Goal: Transaction & Acquisition: Purchase product/service

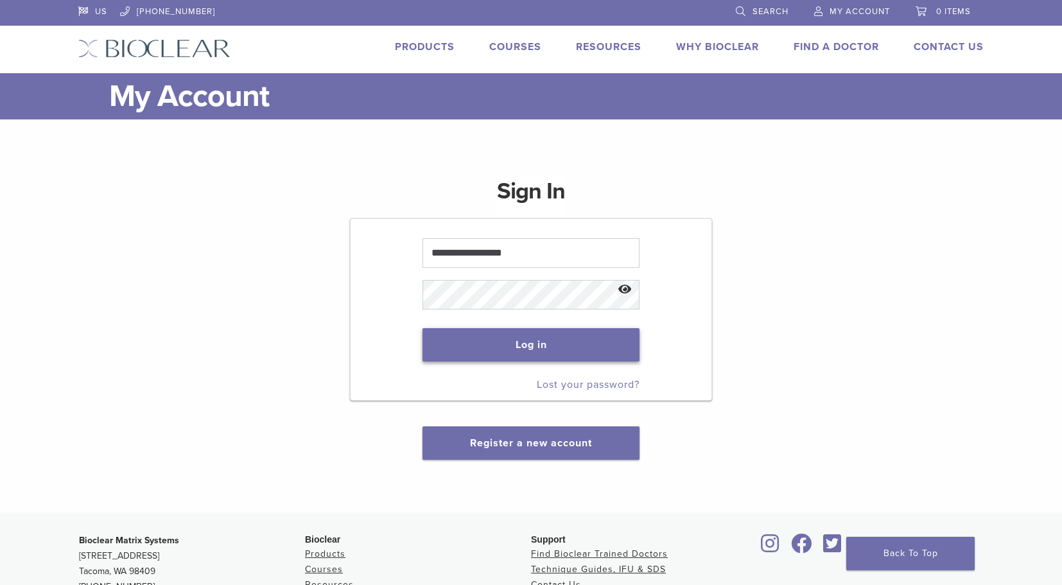
click at [504, 351] on button "Log in" at bounding box center [531, 344] width 216 height 33
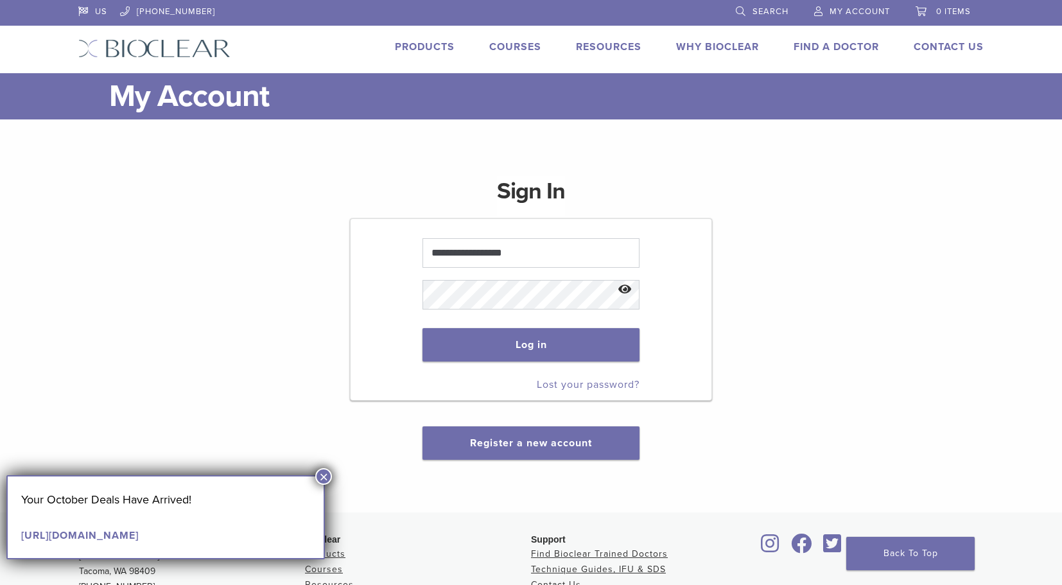
drag, startPoint x: 323, startPoint y: 473, endPoint x: 331, endPoint y: 470, distance: 8.7
click at [324, 473] on button "×" at bounding box center [323, 476] width 17 height 17
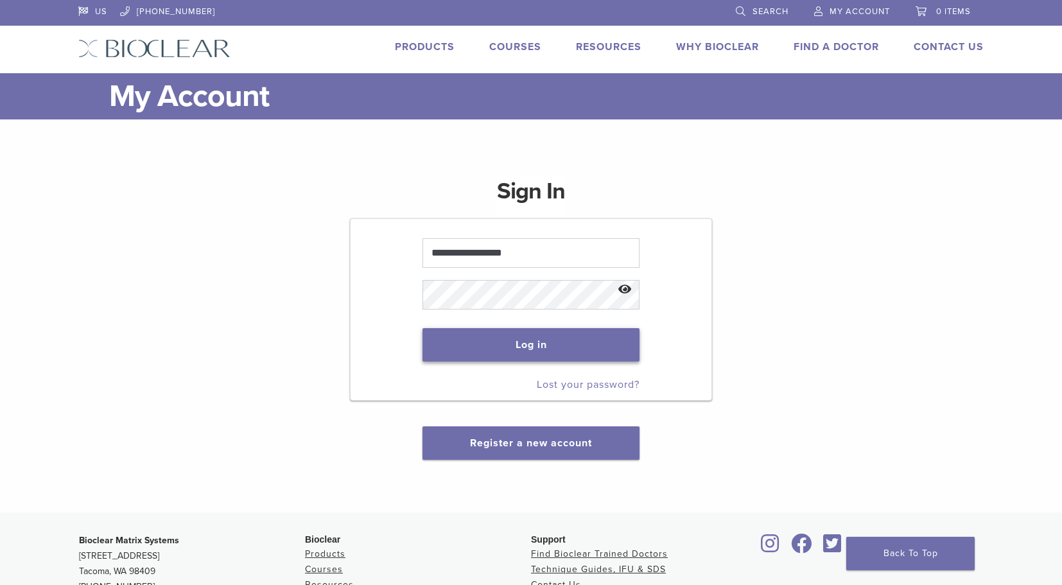
click at [576, 342] on button "Log in" at bounding box center [531, 344] width 216 height 33
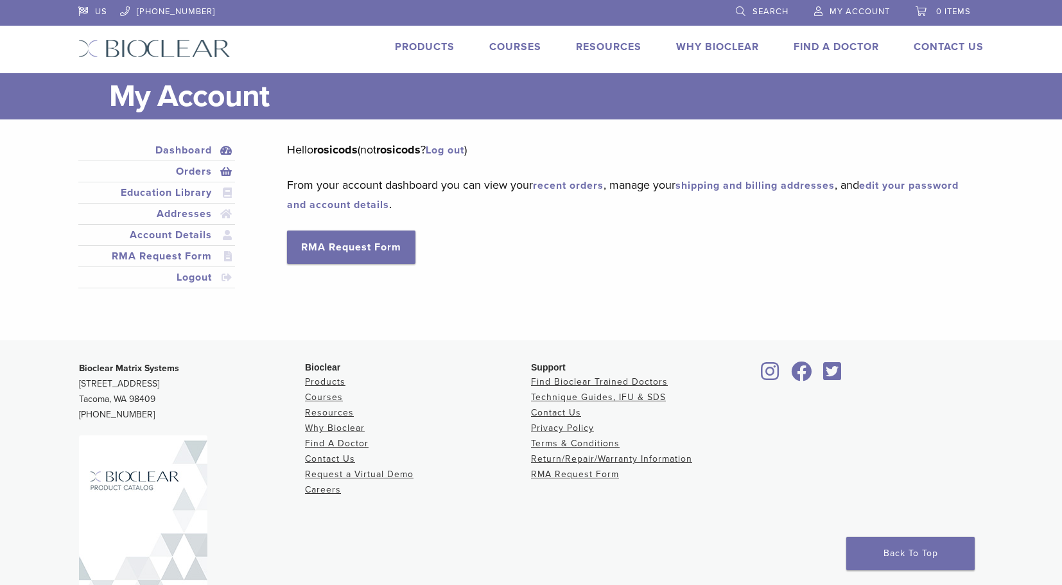
click at [186, 168] on link "Orders" at bounding box center [157, 171] width 152 height 15
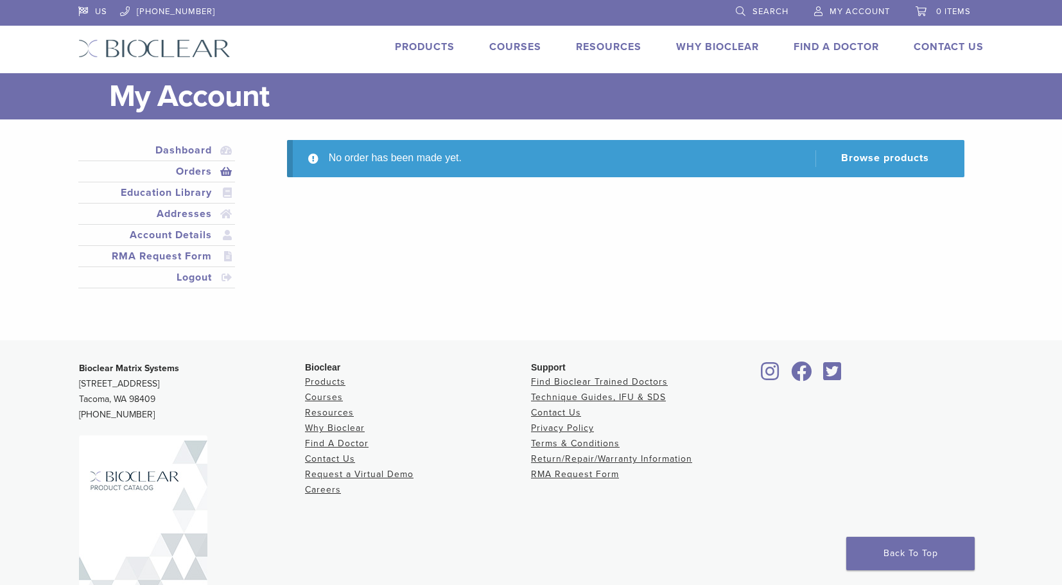
click at [426, 46] on link "Products" at bounding box center [425, 46] width 60 height 13
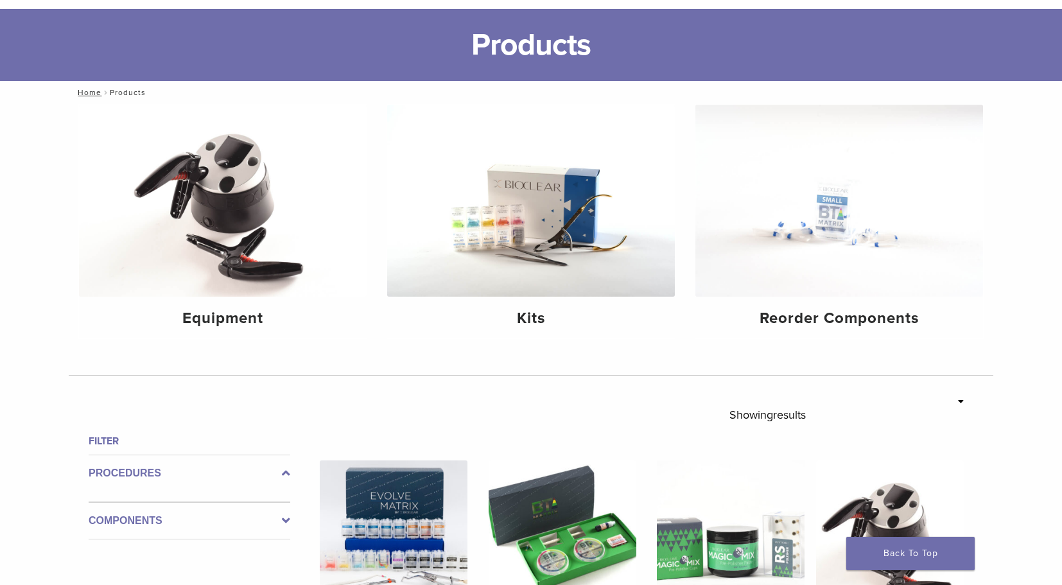
scroll to position [128, 0]
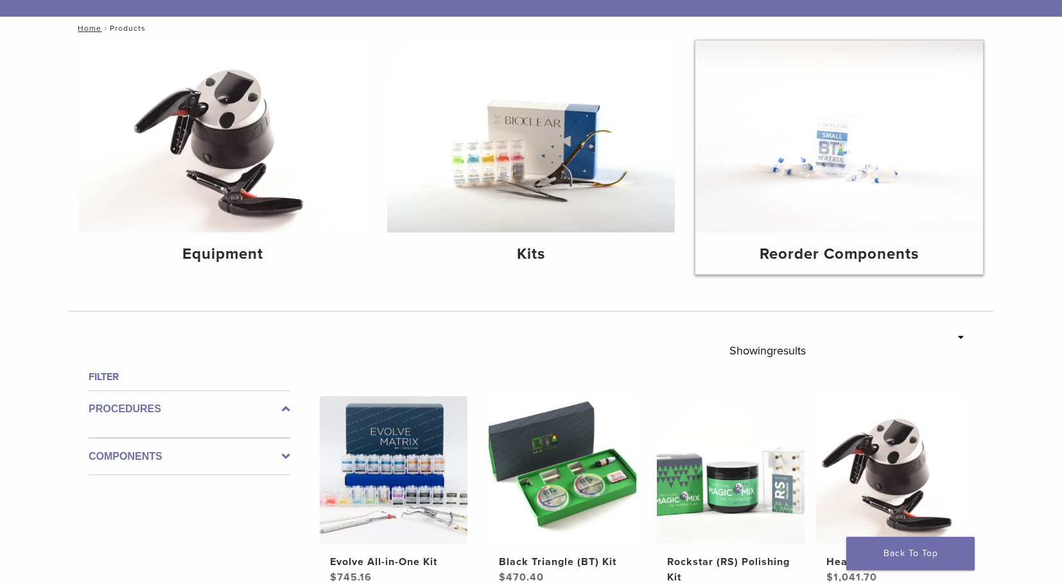
click at [871, 258] on h4 "Reorder Components" at bounding box center [839, 254] width 267 height 23
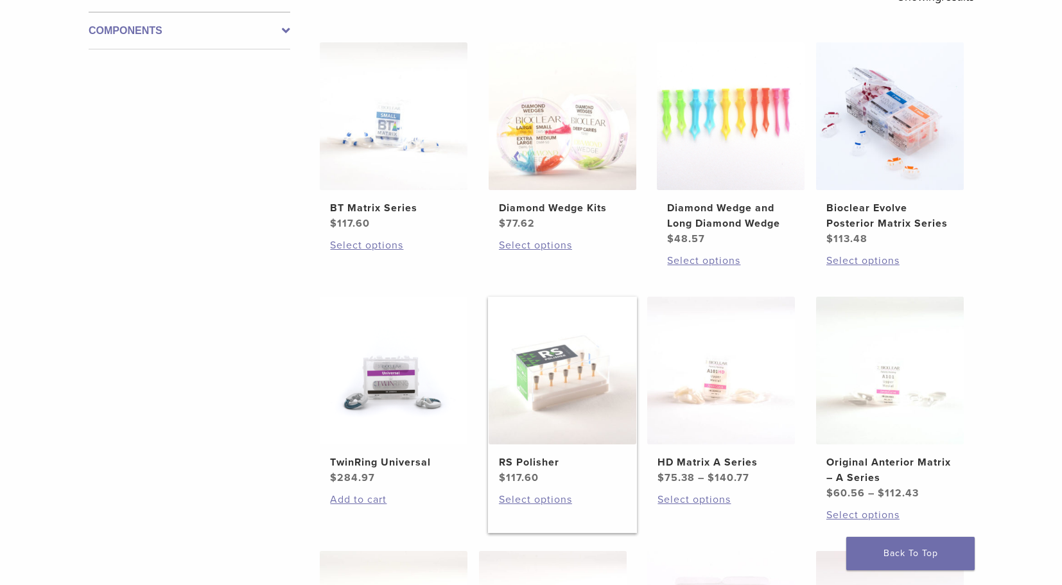
scroll to position [321, 0]
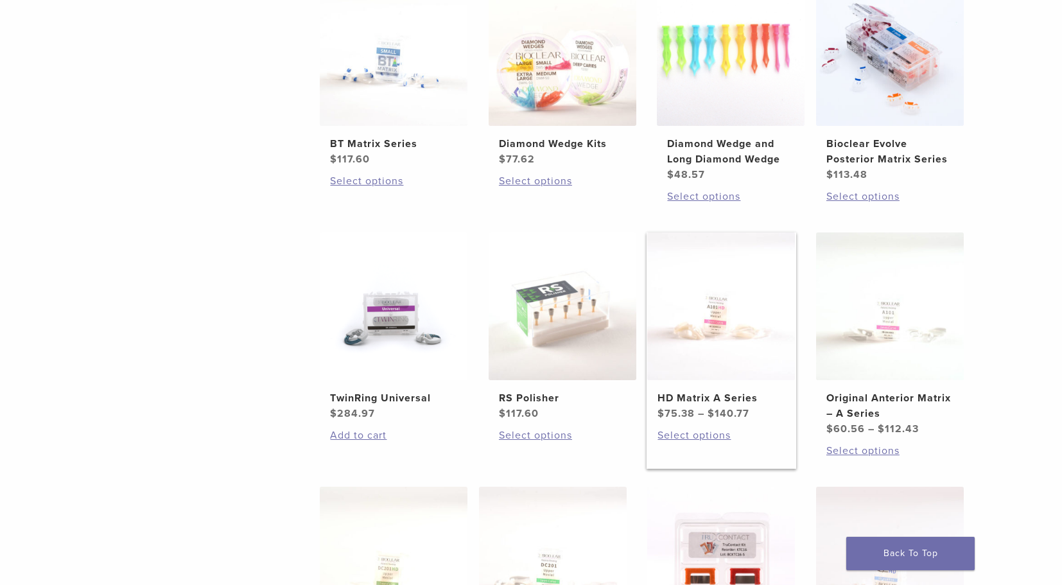
click at [741, 321] on img at bounding box center [721, 306] width 148 height 148
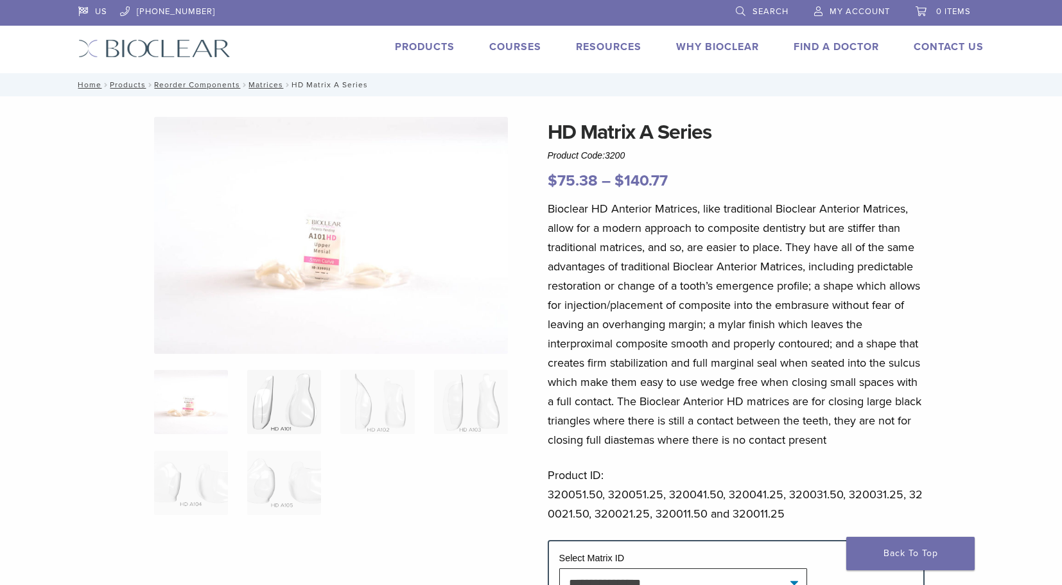
click at [299, 381] on img at bounding box center [284, 402] width 74 height 64
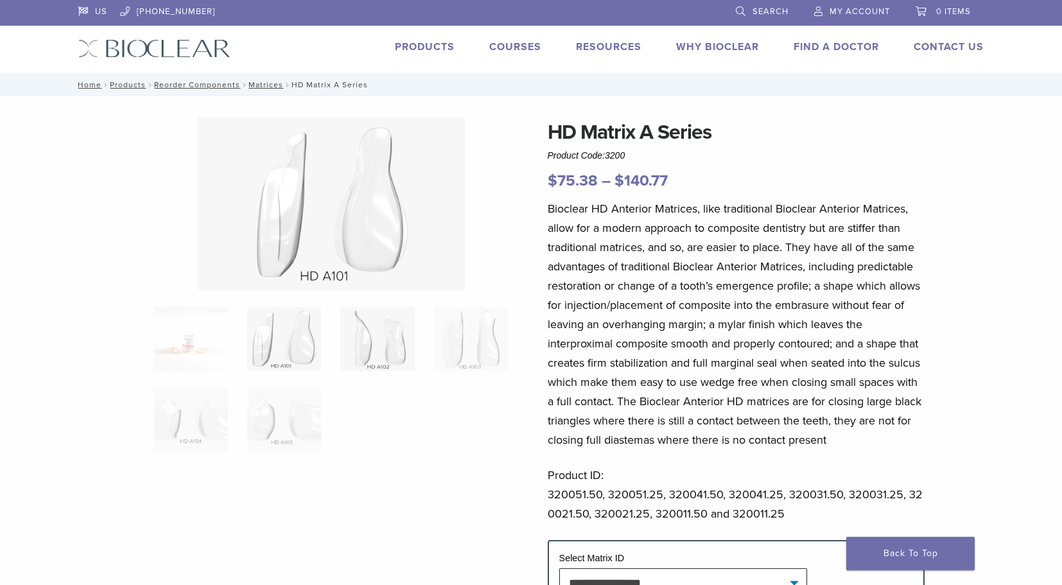
click at [385, 349] on img at bounding box center [377, 339] width 74 height 64
click at [479, 344] on img at bounding box center [471, 339] width 74 height 64
click at [412, 340] on img at bounding box center [377, 339] width 74 height 64
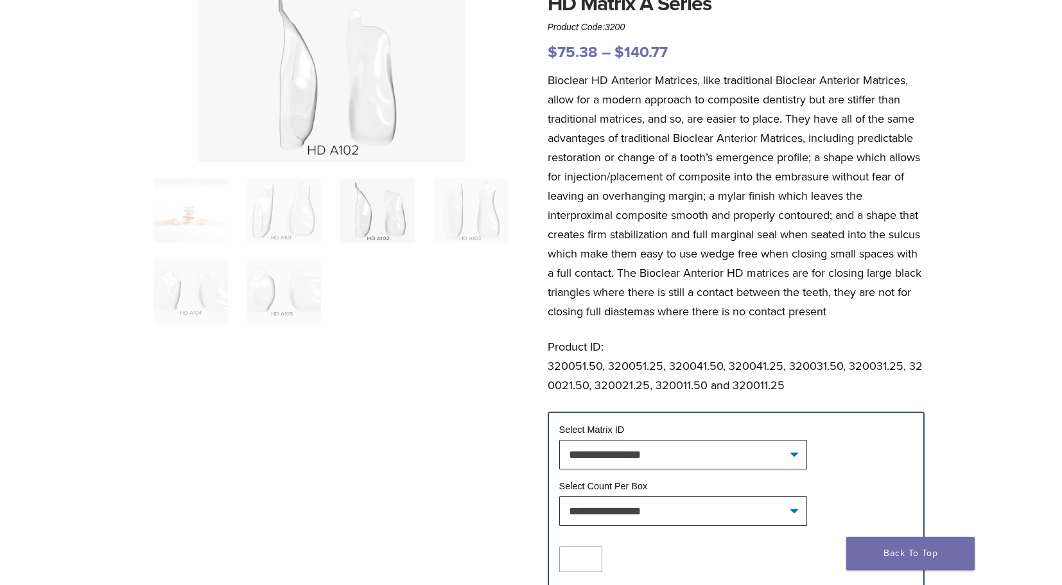
scroll to position [321, 0]
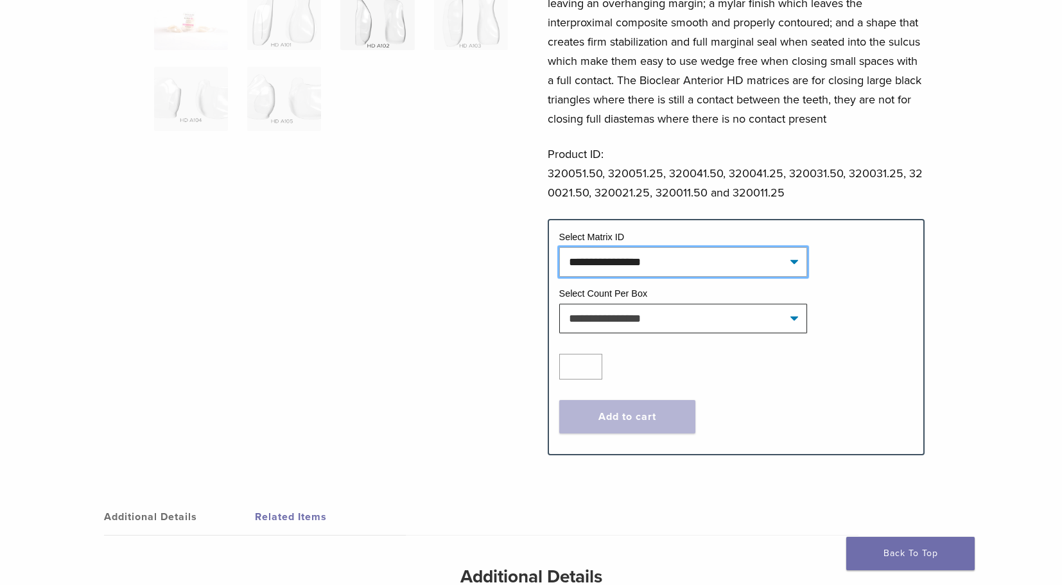
click at [727, 248] on select "**********" at bounding box center [683, 262] width 248 height 30
click at [559, 247] on select "**********" at bounding box center [683, 262] width 248 height 30
select select "*******"
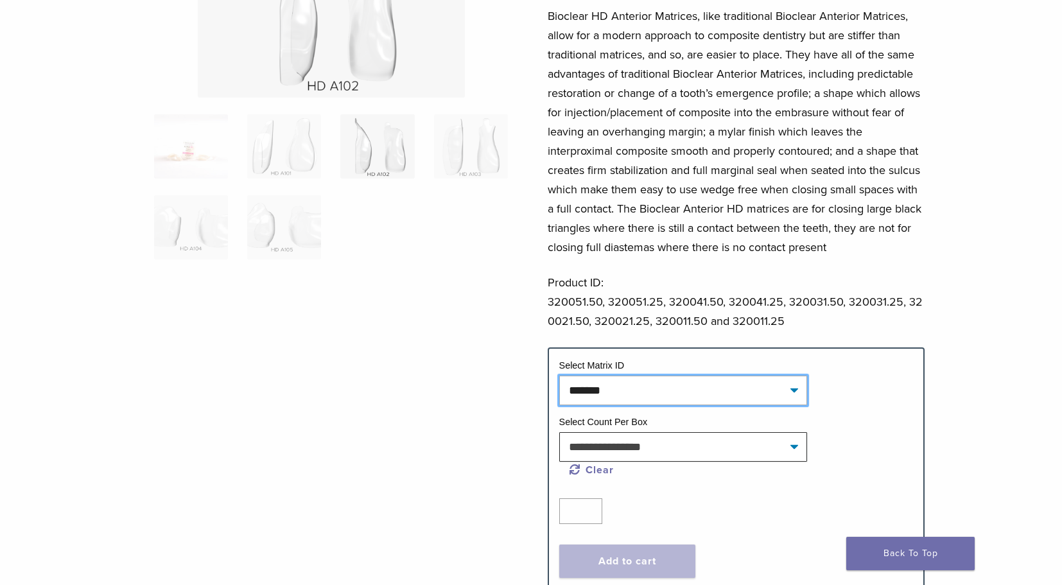
scroll to position [257, 0]
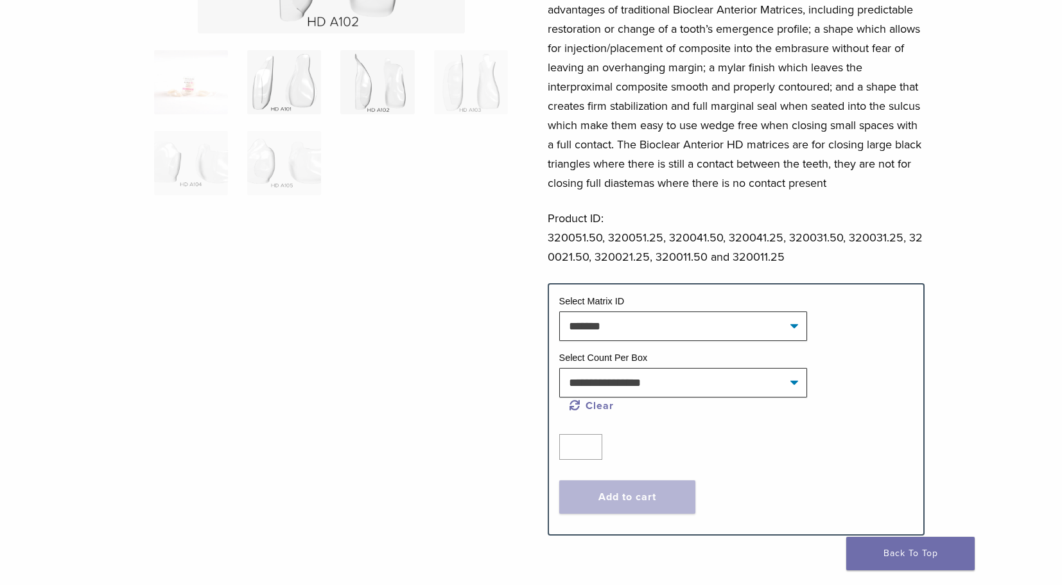
click at [283, 74] on img at bounding box center [284, 82] width 74 height 64
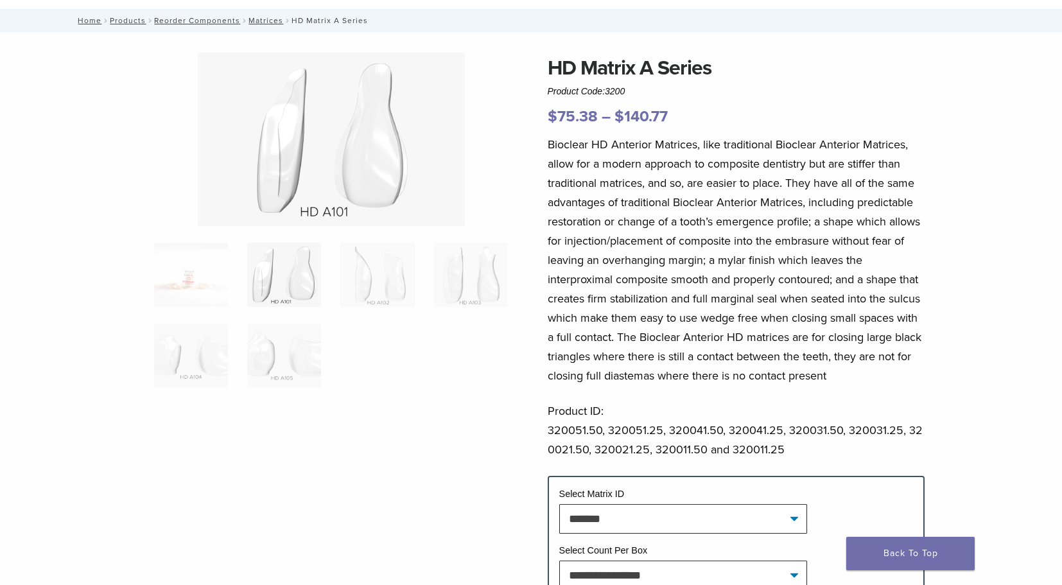
scroll to position [0, 0]
